Goal: Transaction & Acquisition: Book appointment/travel/reservation

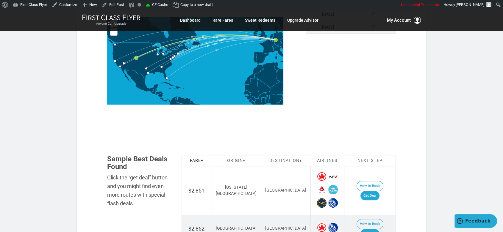
scroll to position [363, 0]
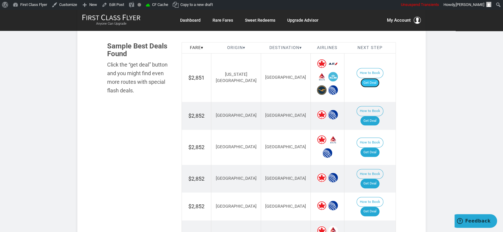
click at [379, 78] on link "Get Deal" at bounding box center [369, 83] width 19 height 10
click at [379, 116] on link "Get Deal" at bounding box center [369, 121] width 19 height 10
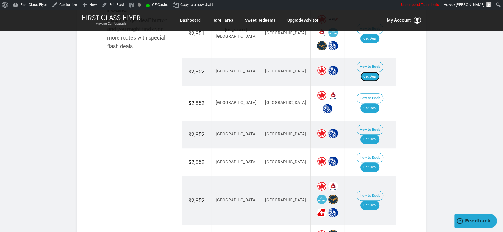
scroll to position [429, 0]
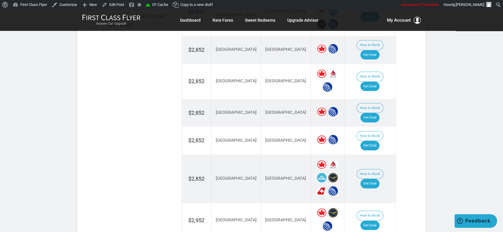
click at [375, 64] on td "How to Book Get Deal" at bounding box center [369, 81] width 51 height 35
click at [379, 82] on link "Get Deal" at bounding box center [369, 87] width 19 height 10
click at [375, 141] on link "Get Deal" at bounding box center [369, 146] width 19 height 10
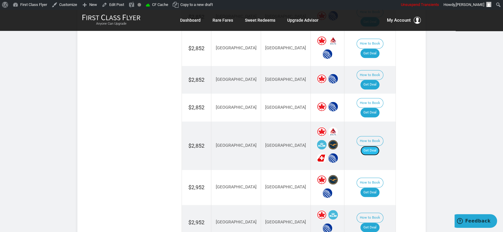
click at [374, 146] on link "Get Deal" at bounding box center [369, 151] width 19 height 10
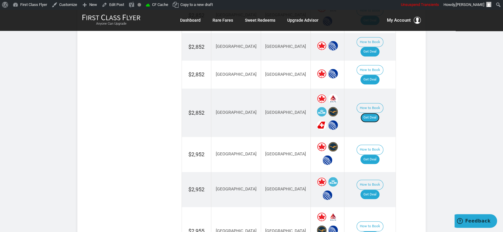
scroll to position [529, 0]
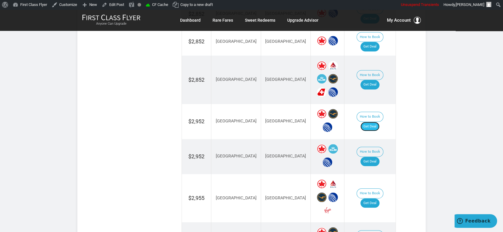
click at [377, 122] on link "Get Deal" at bounding box center [369, 127] width 19 height 10
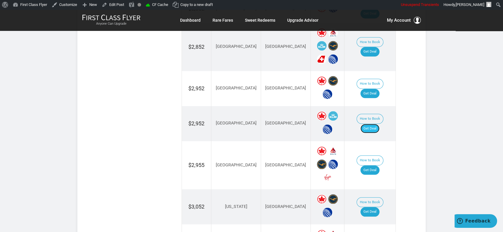
click at [374, 124] on link "Get Deal" at bounding box center [369, 129] width 19 height 10
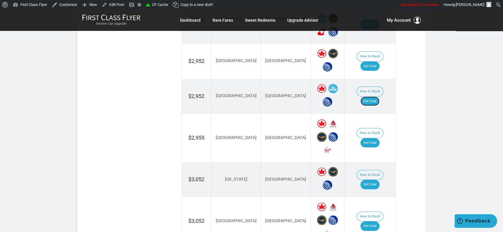
scroll to position [628, 0]
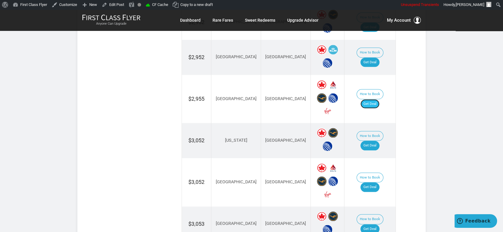
click at [373, 99] on link "Get Deal" at bounding box center [369, 104] width 19 height 10
click at [379, 141] on link "Get Deal" at bounding box center [369, 146] width 19 height 10
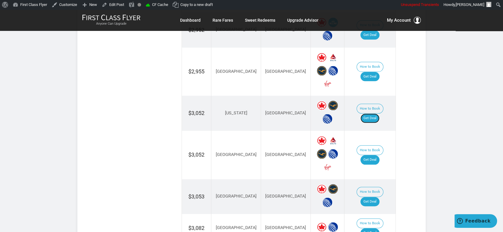
scroll to position [694, 0]
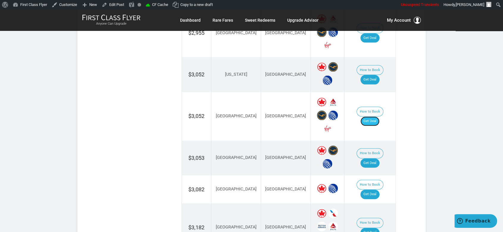
click at [378, 117] on link "Get Deal" at bounding box center [369, 122] width 19 height 10
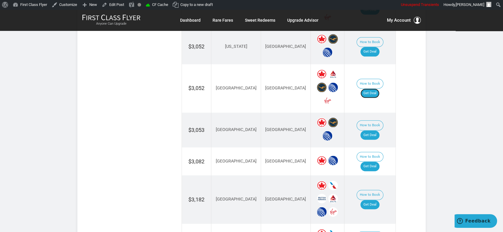
scroll to position [760, 0]
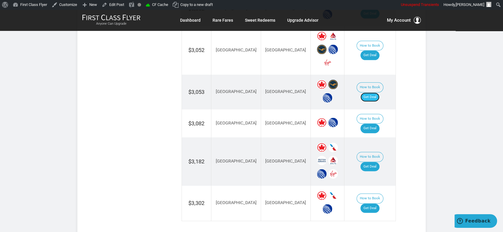
click at [378, 93] on link "Get Deal" at bounding box center [369, 98] width 19 height 10
click at [372, 124] on link "Get Deal" at bounding box center [369, 129] width 19 height 10
click at [379, 162] on link "Get Deal" at bounding box center [369, 167] width 19 height 10
click at [374, 204] on link "Get Deal" at bounding box center [369, 209] width 19 height 10
